Goal: Task Accomplishment & Management: Complete application form

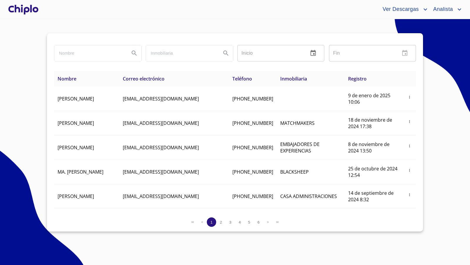
click at [93, 55] on input "search" at bounding box center [89, 53] width 71 height 16
type input "i"
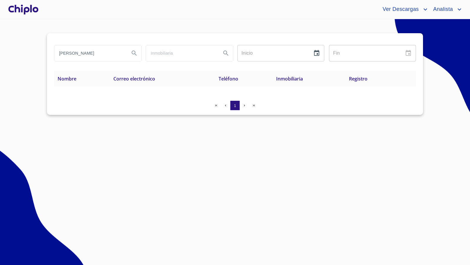
click at [89, 55] on input "[PERSON_NAME]" at bounding box center [89, 53] width 71 height 16
type input "rafae"
click at [25, 13] on div at bounding box center [23, 9] width 33 height 19
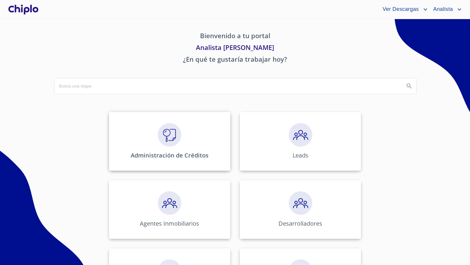
click at [171, 136] on img at bounding box center [170, 135] width 24 height 24
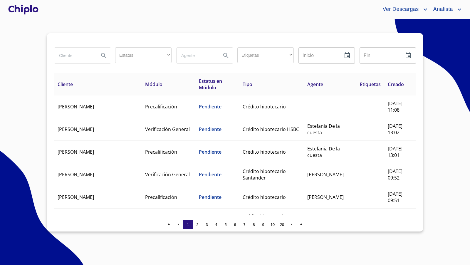
click at [82, 57] on input "search" at bounding box center [74, 56] width 40 height 16
type input "[PERSON_NAME]"
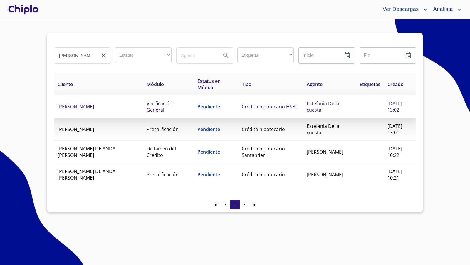
click at [147, 106] on span "Verificación General" at bounding box center [160, 106] width 26 height 13
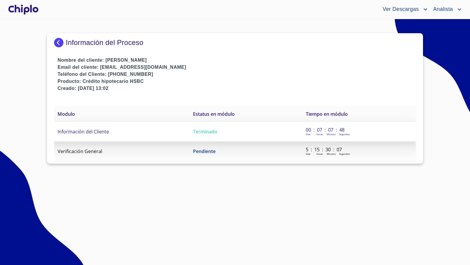
click at [84, 134] on span "Información del Cliente" at bounding box center [83, 132] width 51 height 6
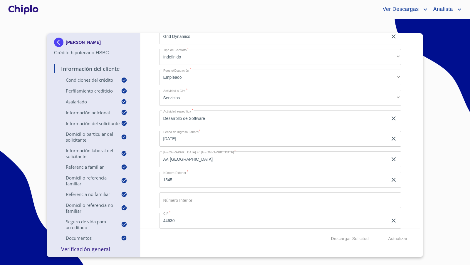
scroll to position [1338, 0]
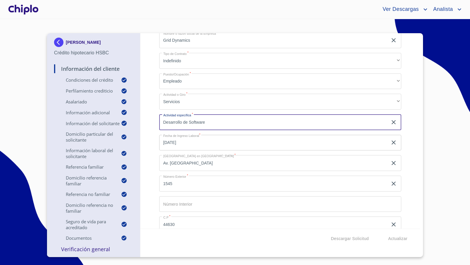
drag, startPoint x: 218, startPoint y: 124, endPoint x: 154, endPoint y: 116, distance: 64.0
click at [154, 116] on div "Información del Cliente Condiciones del Crédito Selecciona tu producto   * Adqu…" at bounding box center [281, 131] width 280 height 196
type input "INGENIERO"
click at [152, 113] on div "Información del Cliente Condiciones del Crédito Selecciona tu producto   * Adqu…" at bounding box center [281, 131] width 280 height 196
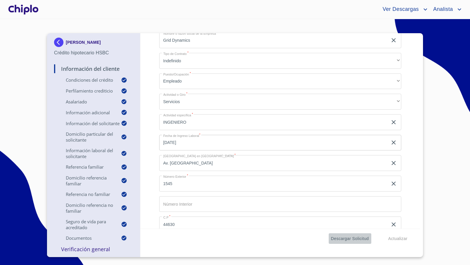
click at [357, 240] on span "Descargar Solicitud" at bounding box center [350, 238] width 38 height 7
